Goal: Check status: Check status

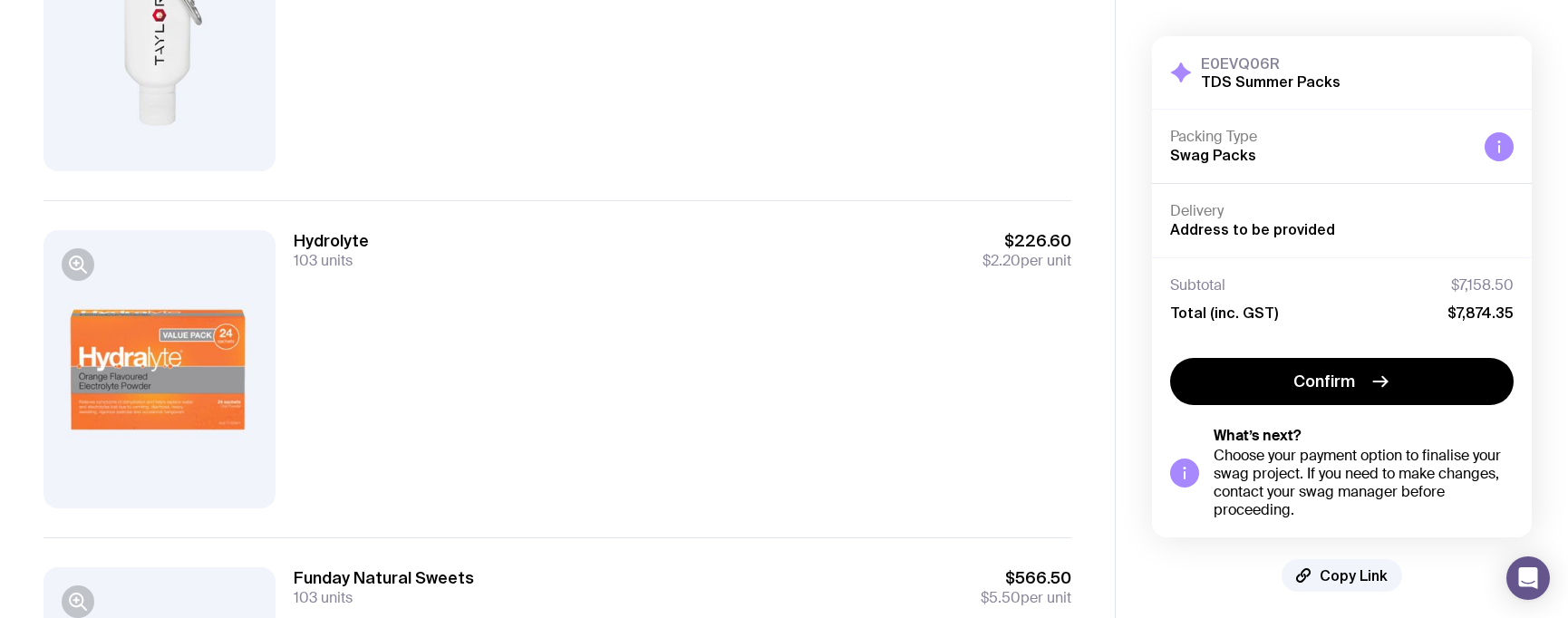
scroll to position [320, 0]
click at [315, 430] on div "Hydrolyte 103 units $226.60 $2.20 per unit" at bounding box center [683, 368] width 778 height 278
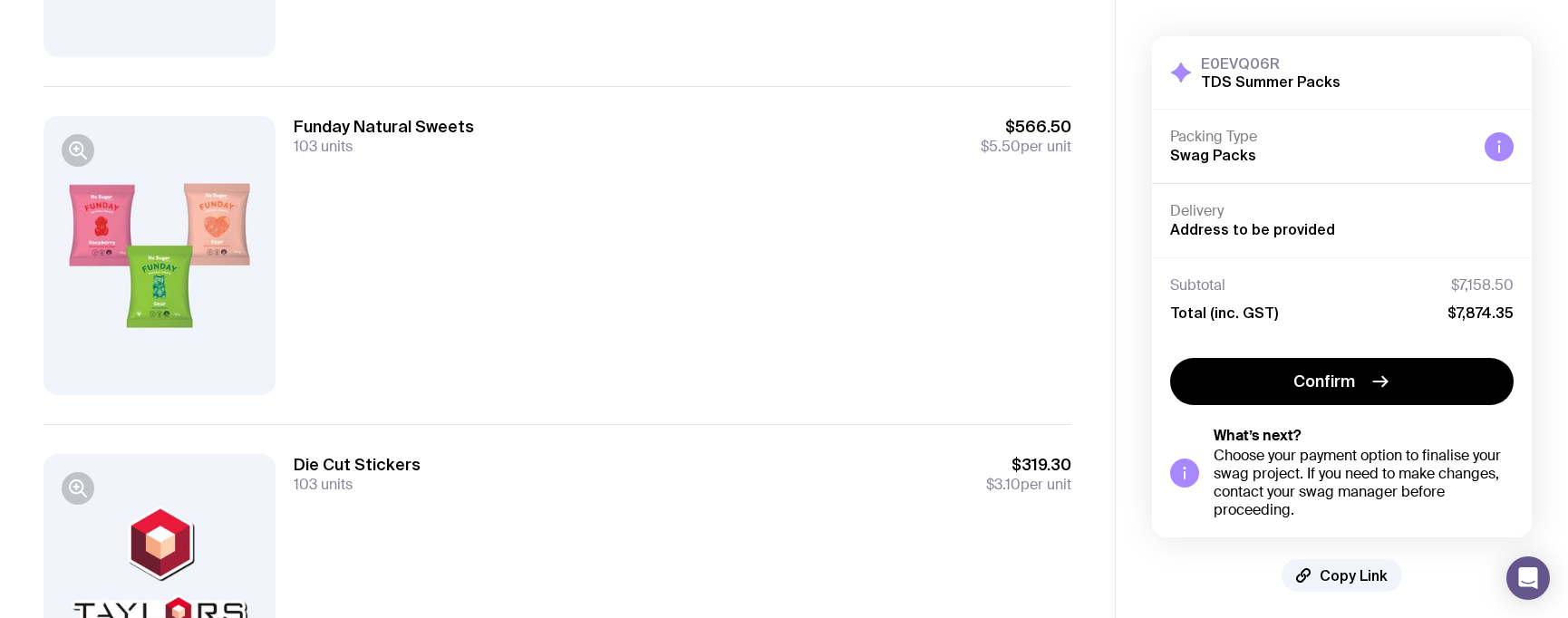
scroll to position [771, 0]
click at [415, 483] on div "103 units" at bounding box center [357, 484] width 127 height 19
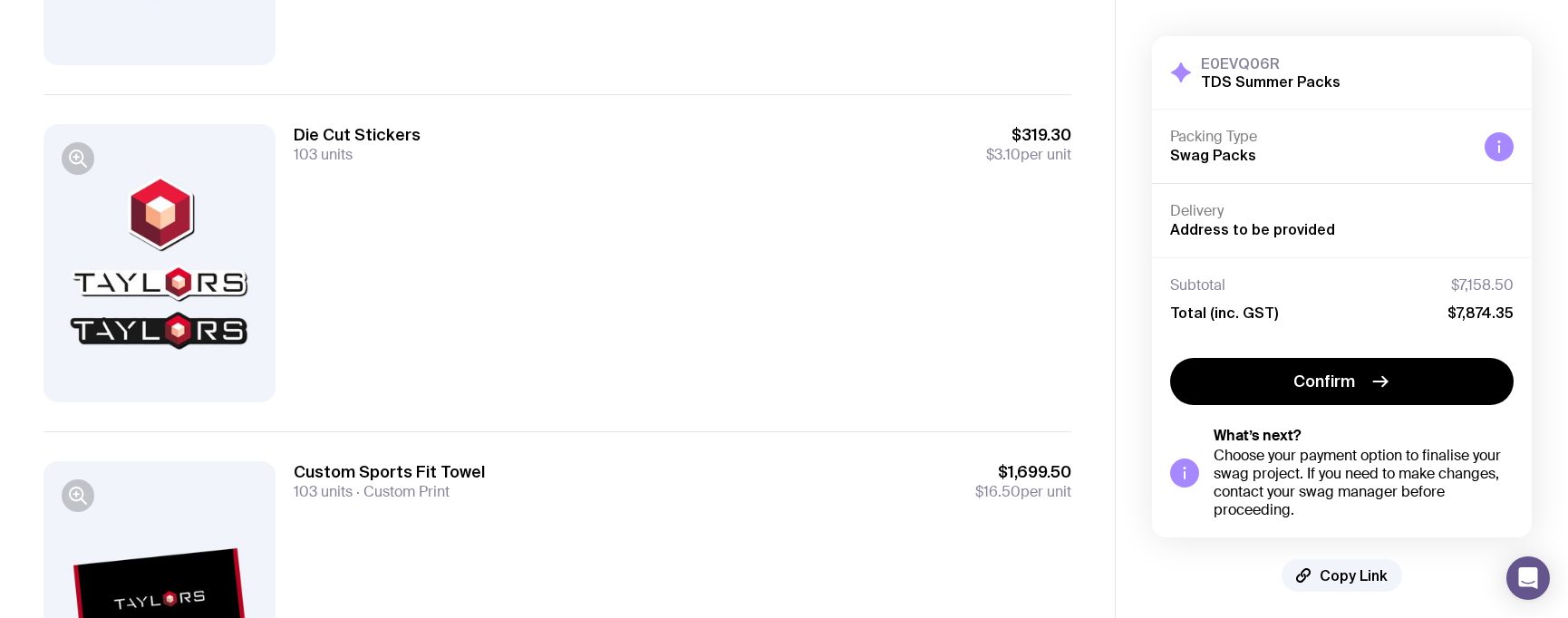
scroll to position [1101, 0]
click at [367, 368] on div "Die Cut Stickers 103 units $319.30 $3.10 per unit" at bounding box center [683, 263] width 778 height 278
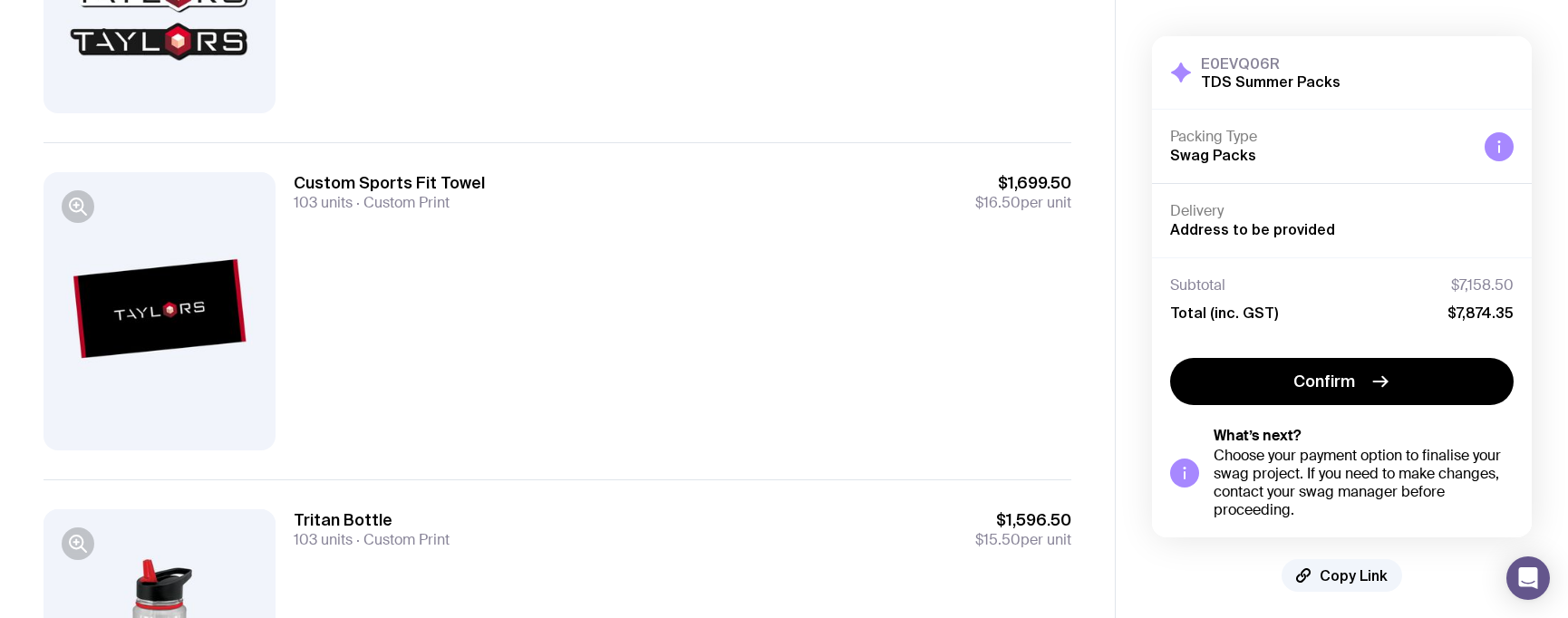
scroll to position [1395, 0]
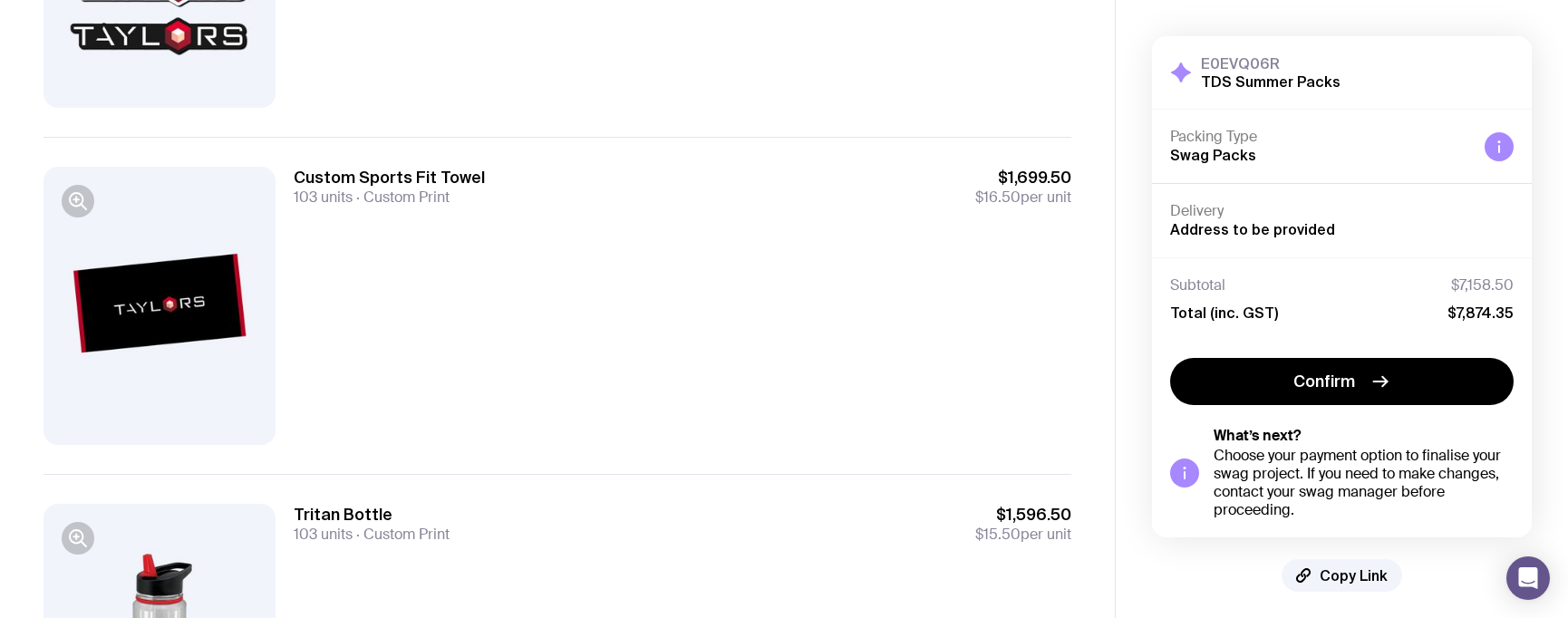
click at [342, 362] on div "Custom Sports Fit Towel 103 units Custom Print $1,699.50 $16.50 per unit" at bounding box center [683, 306] width 778 height 278
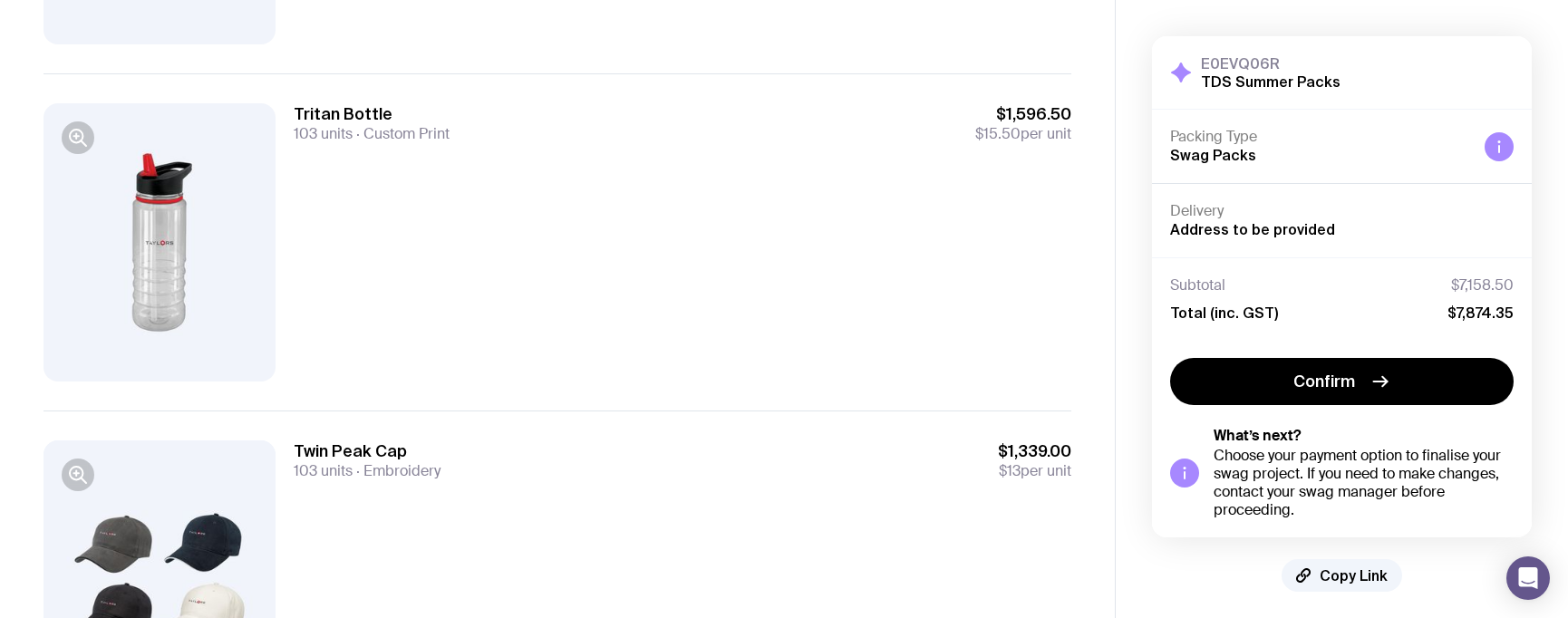
scroll to position [1794, 0]
click at [360, 333] on div "Tritan Bottle 103 units Custom Print $1,596.50 $15.50 per unit" at bounding box center [683, 244] width 778 height 278
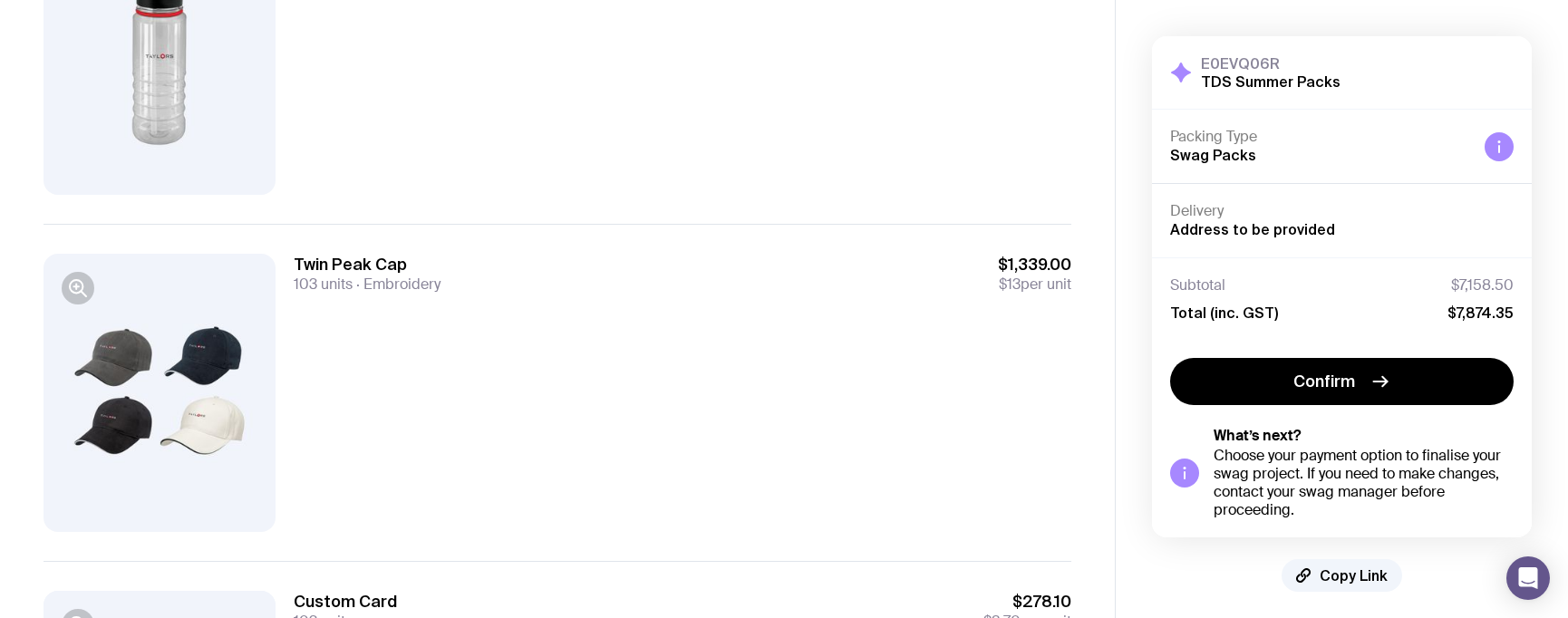
scroll to position [2008, 0]
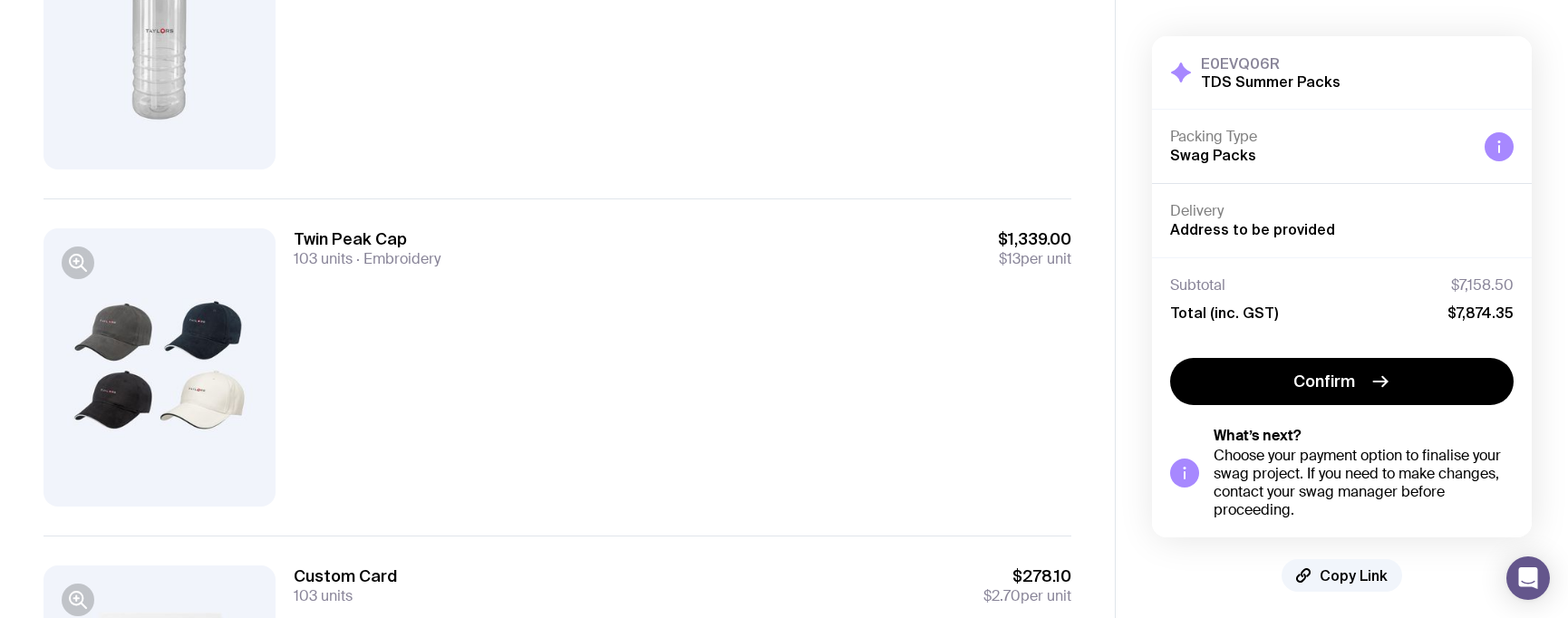
click at [351, 443] on div "Twin Peak Cap 103 units Embroidery $1,339.00 $13 per unit" at bounding box center [683, 367] width 778 height 278
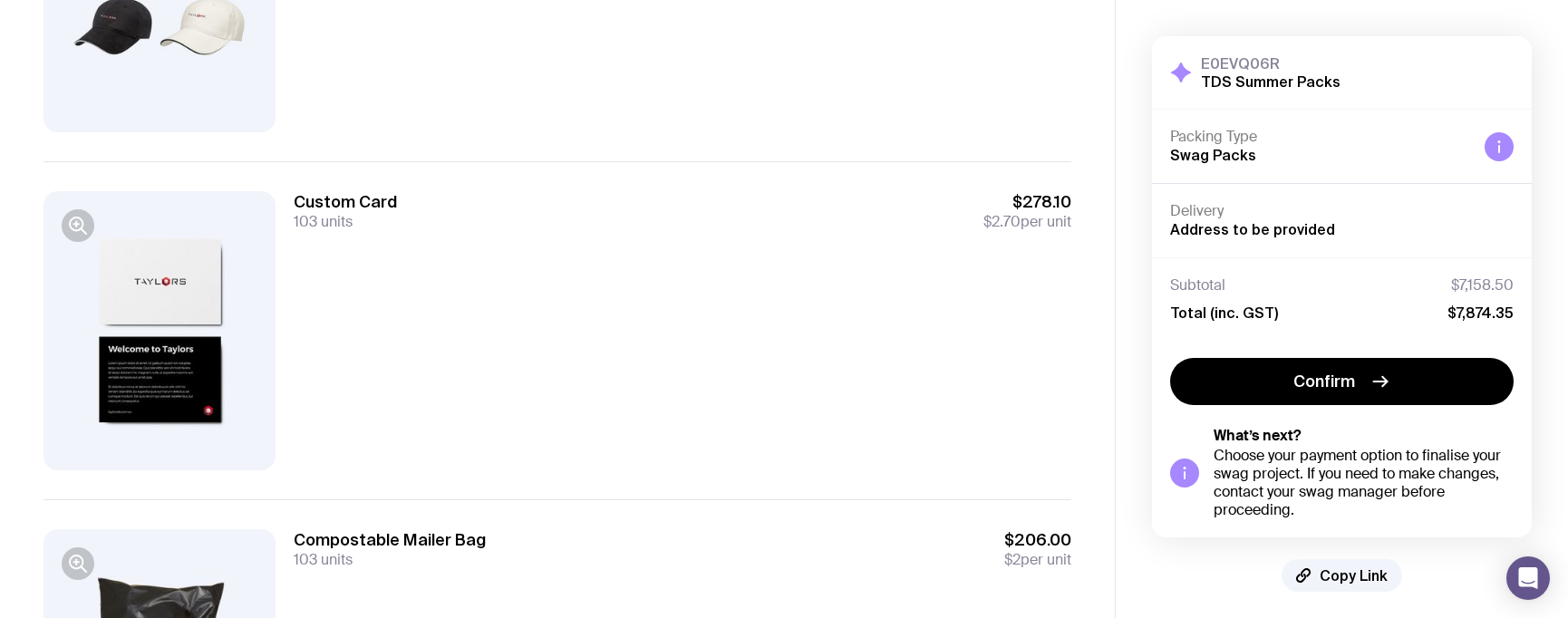
scroll to position [2384, 0]
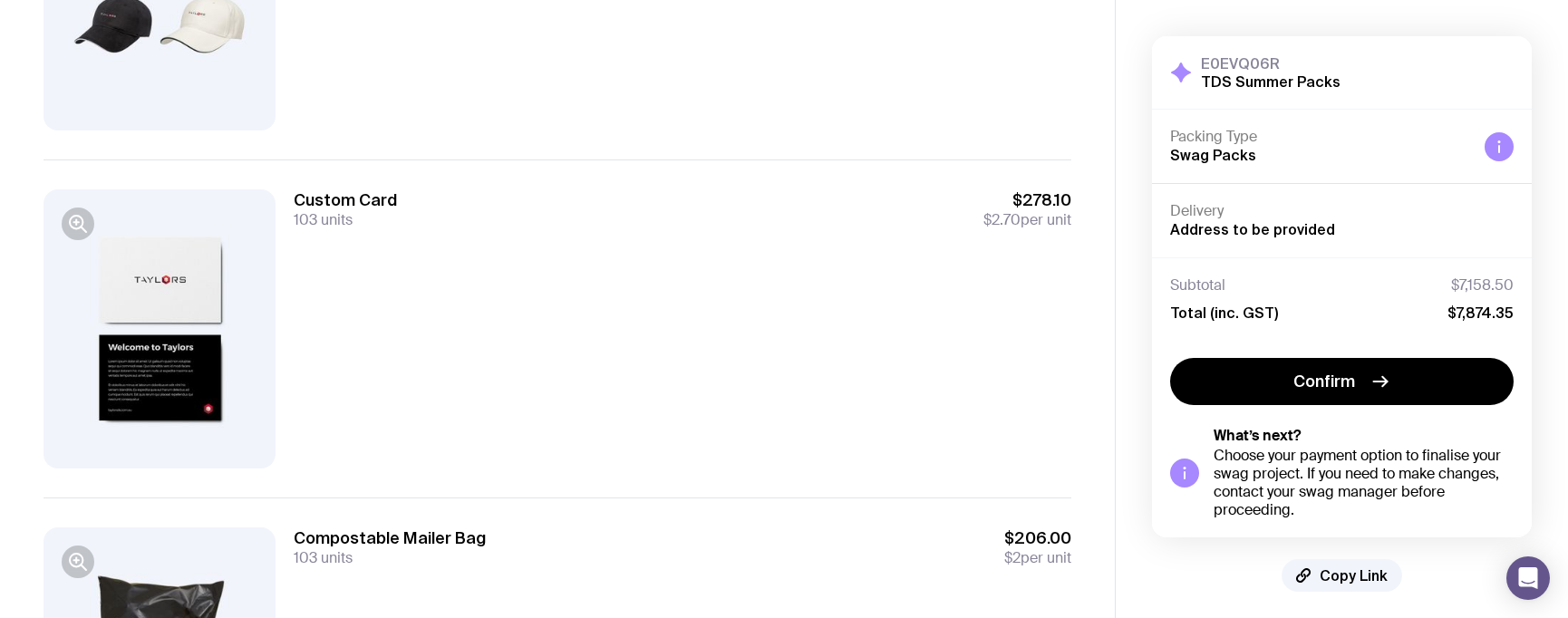
click at [420, 360] on div "Custom Card 103 units $278.10 $2.70 per unit" at bounding box center [683, 328] width 778 height 278
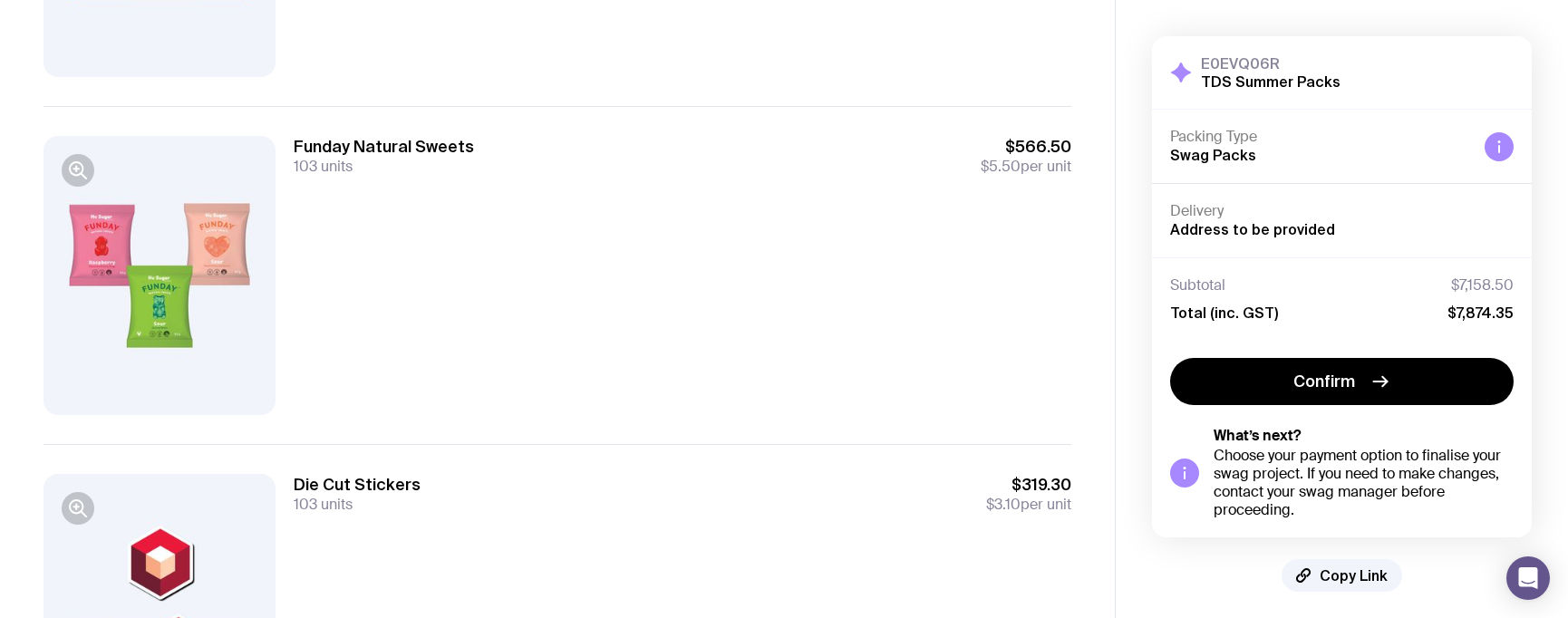
scroll to position [0, 0]
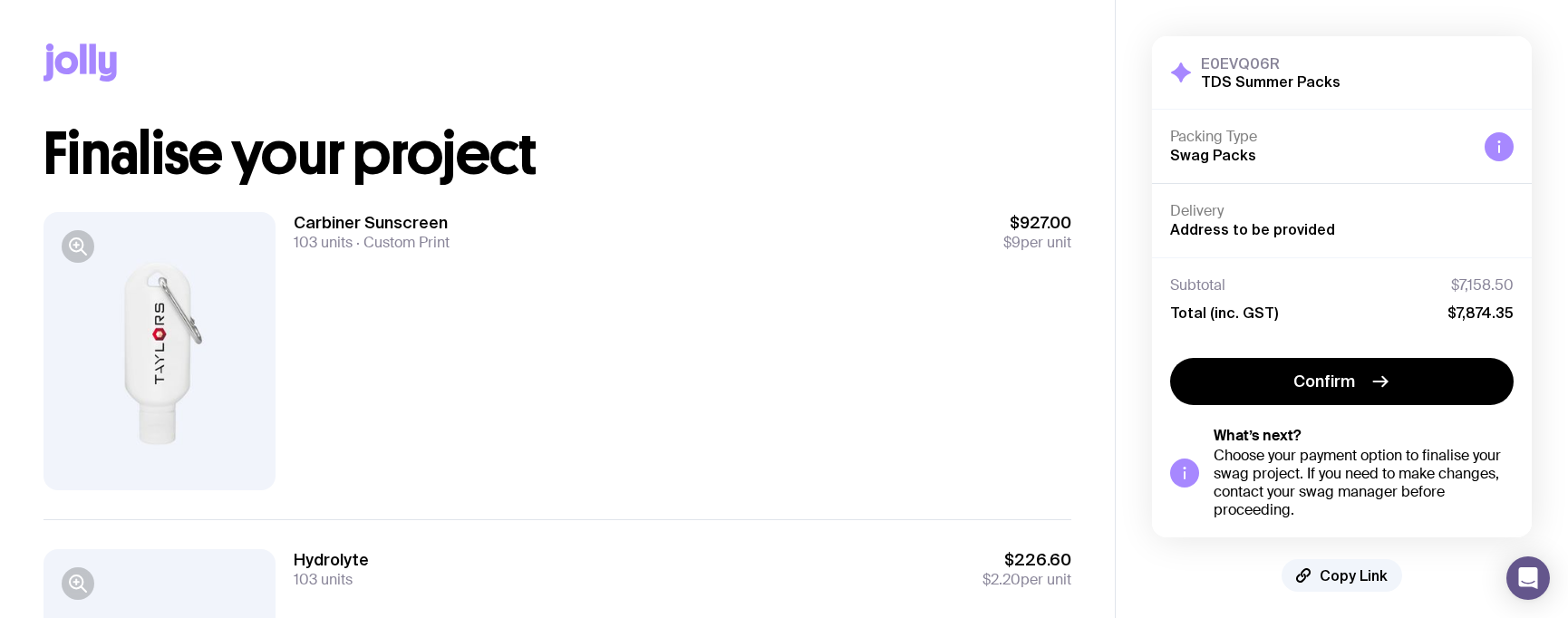
click at [1224, 68] on h3 "E0EVQ06R" at bounding box center [1270, 64] width 139 height 19
click at [87, 71] on icon at bounding box center [80, 62] width 73 height 38
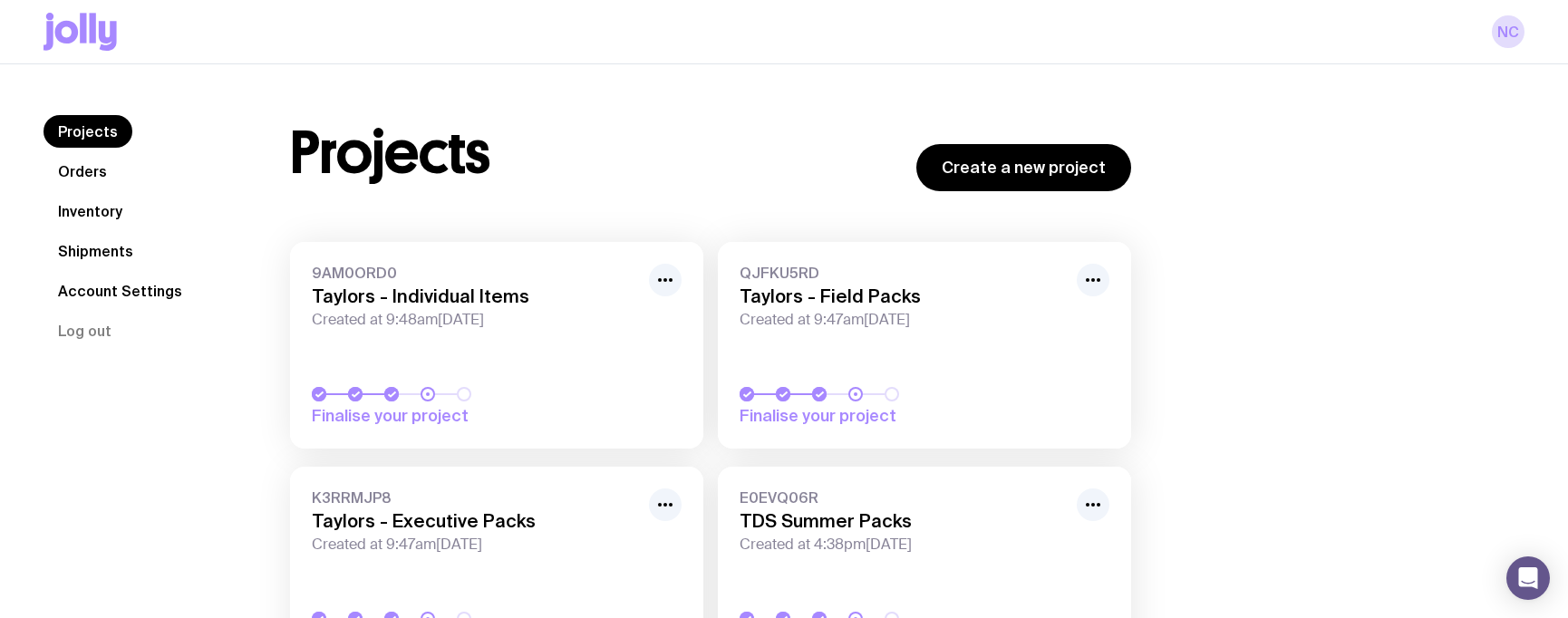
click at [465, 295] on h3 "Taylors - Individual Items" at bounding box center [475, 296] width 327 height 21
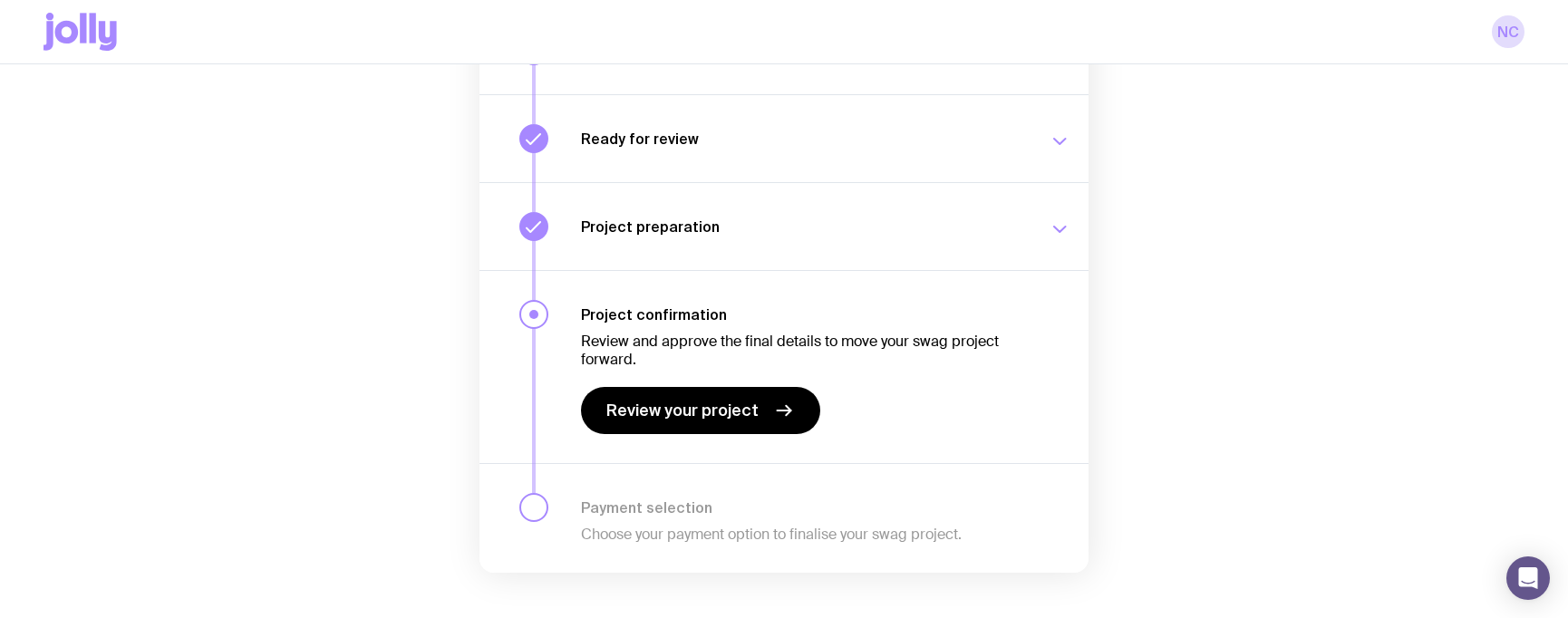
scroll to position [303, 0]
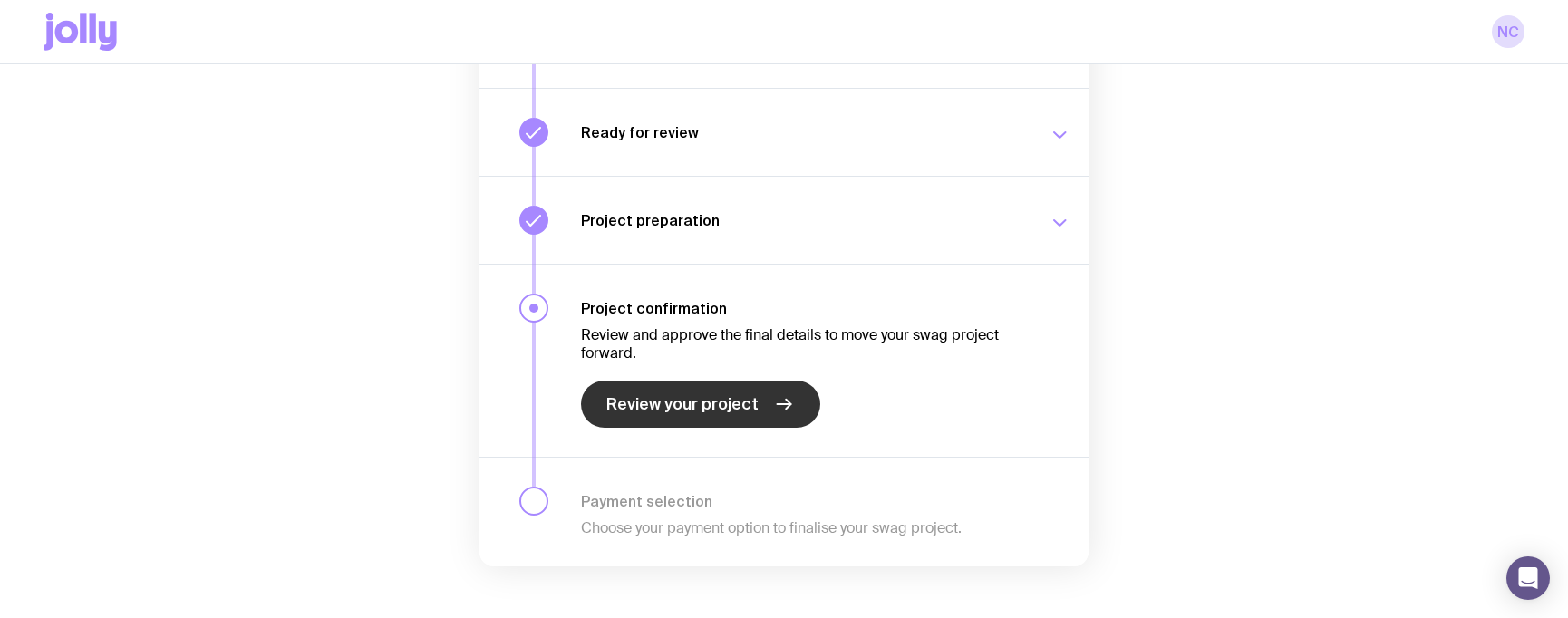
click at [725, 400] on span "Review your project" at bounding box center [683, 404] width 152 height 21
